Goal: Transaction & Acquisition: Subscribe to service/newsletter

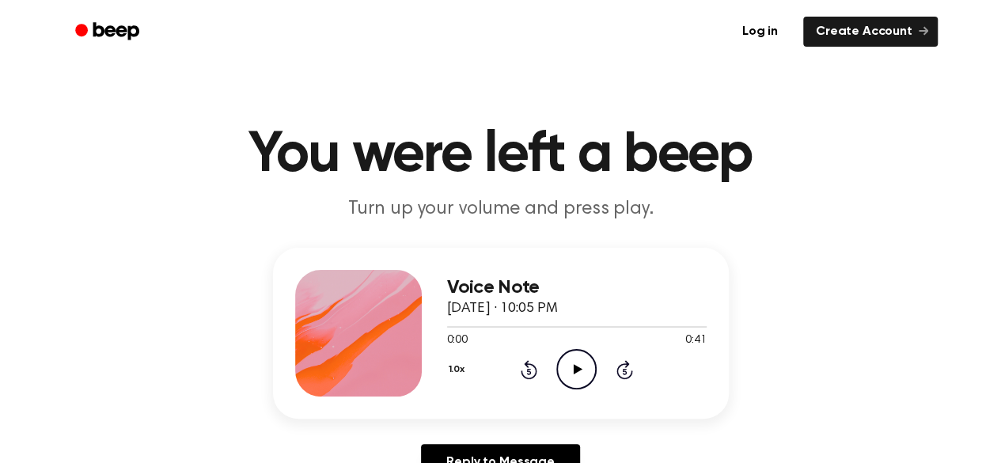
click at [575, 367] on icon at bounding box center [578, 369] width 9 height 10
click at [576, 366] on icon "Play Audio" at bounding box center [576, 369] width 40 height 40
click at [575, 370] on icon at bounding box center [578, 369] width 9 height 10
click at [567, 365] on icon "Play Audio" at bounding box center [576, 369] width 40 height 40
click at [577, 374] on icon "Play Audio" at bounding box center [576, 369] width 40 height 40
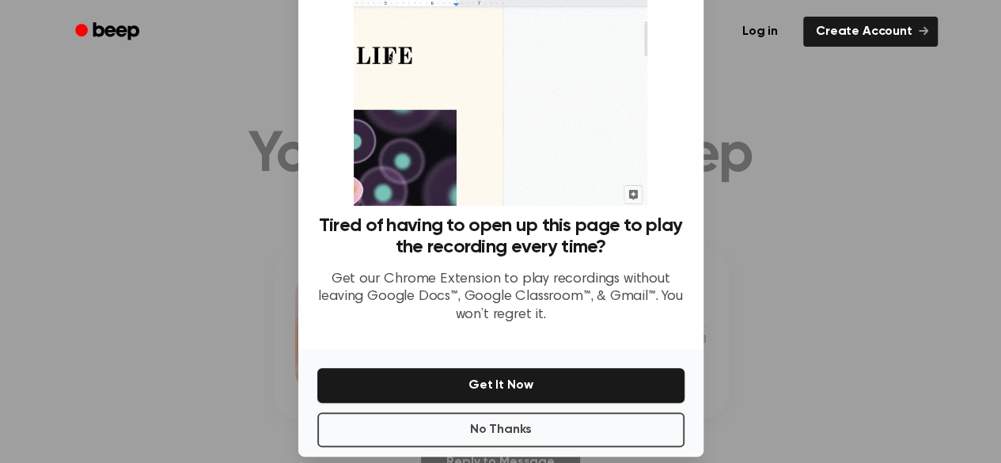
scroll to position [112, 0]
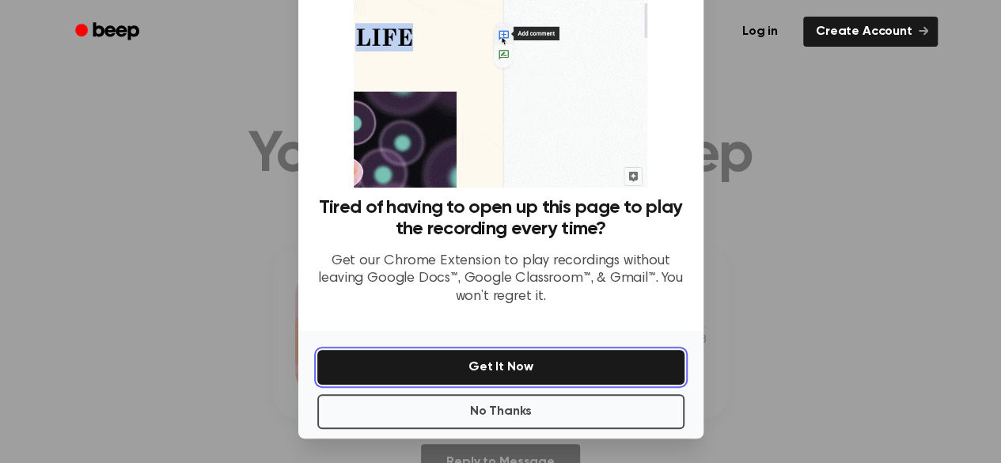
click at [507, 370] on button "Get It Now" at bounding box center [500, 367] width 367 height 35
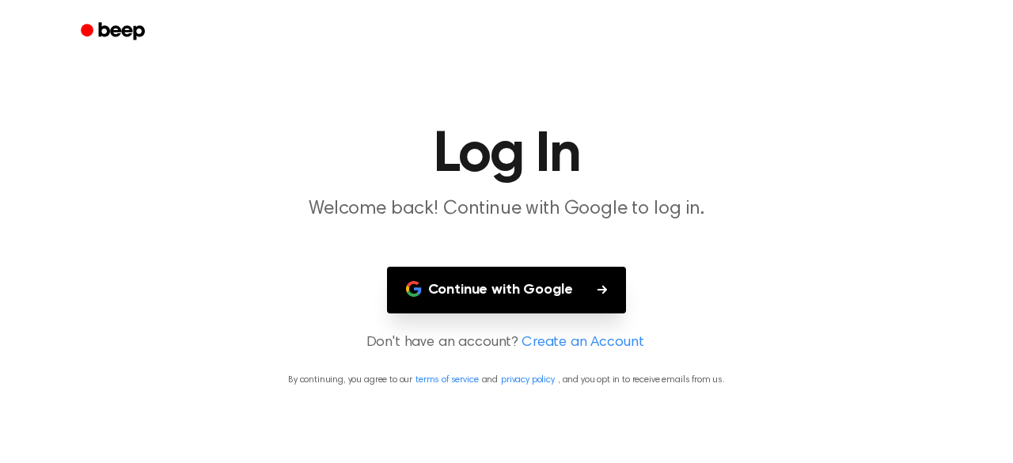
click at [554, 283] on button "Continue with Google" at bounding box center [507, 290] width 240 height 47
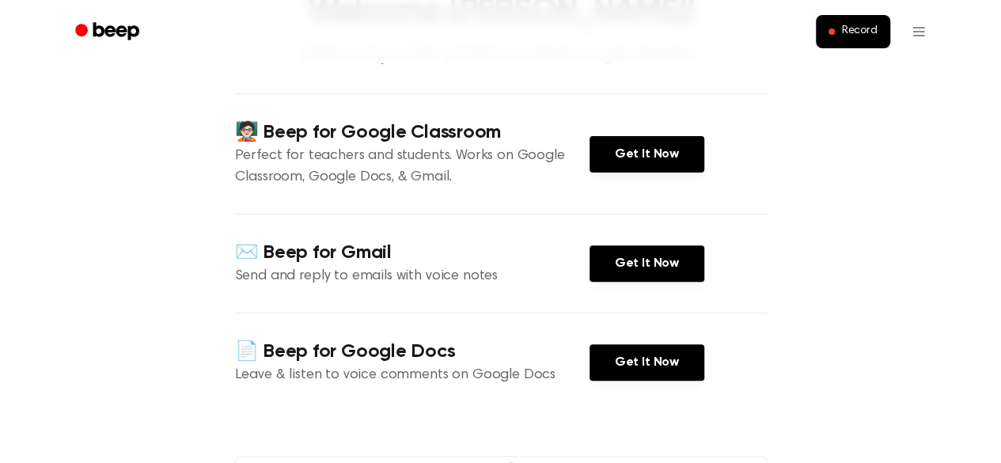
scroll to position [131, 0]
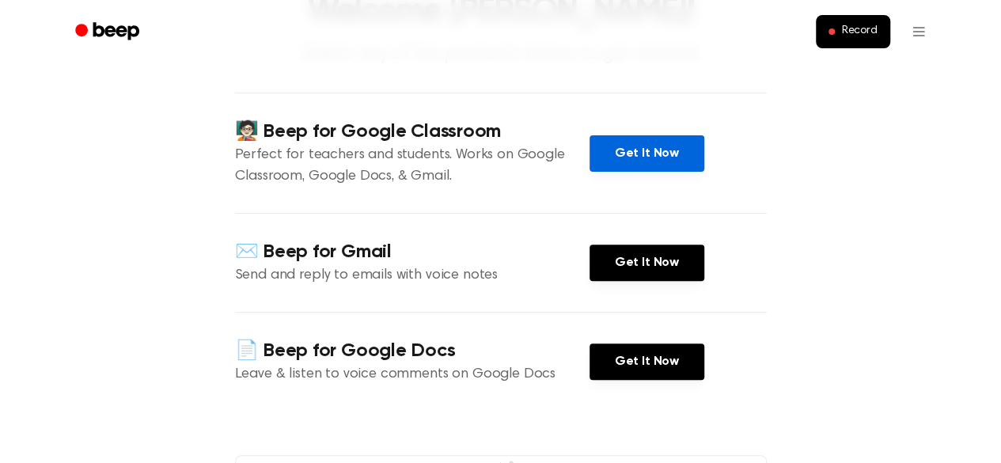
click at [645, 150] on link "Get It Now" at bounding box center [647, 153] width 115 height 36
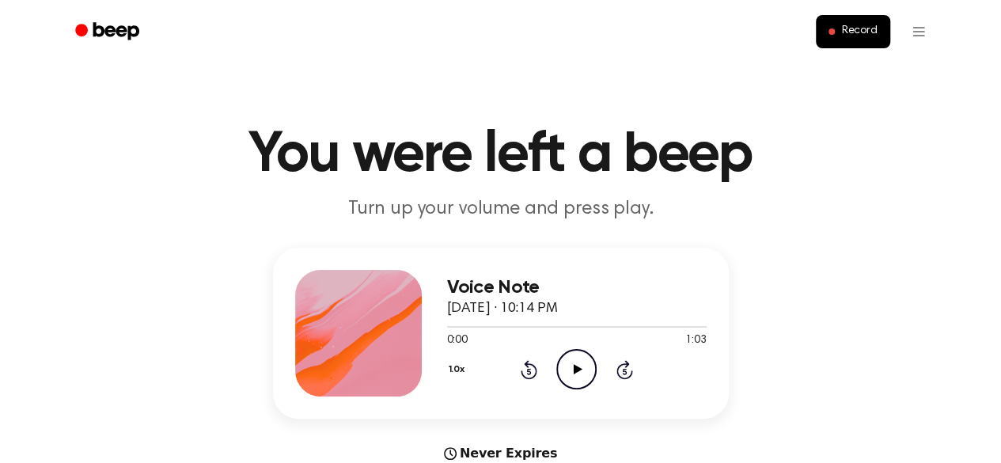
click at [573, 376] on icon "Play Audio" at bounding box center [576, 369] width 40 height 40
